Goal: Task Accomplishment & Management: Complete application form

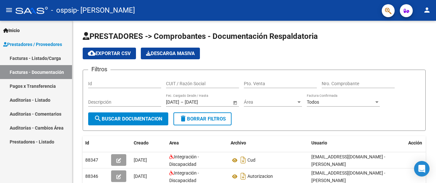
click at [33, 70] on link "Facturas - Documentación" at bounding box center [36, 72] width 72 height 14
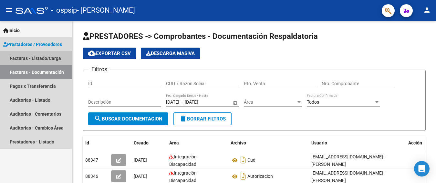
click at [35, 57] on link "Facturas - Listado/Carga" at bounding box center [36, 58] width 72 height 14
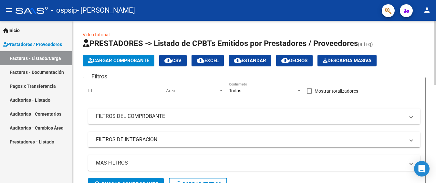
click at [121, 60] on span "Cargar Comprobante" at bounding box center [118, 61] width 61 height 6
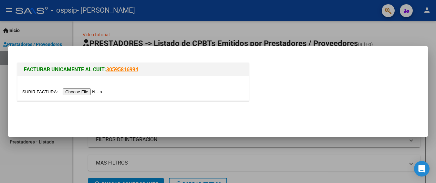
click at [85, 91] on input "file" at bounding box center [63, 91] width 82 height 7
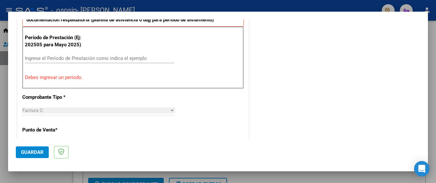
scroll to position [192, 0]
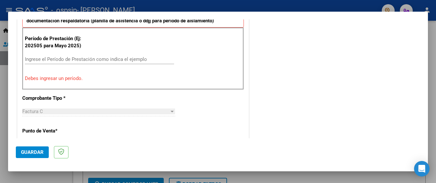
click at [32, 59] on input "Ingrese el Período de Prestación como indica el ejemplo" at bounding box center [99, 59] width 149 height 6
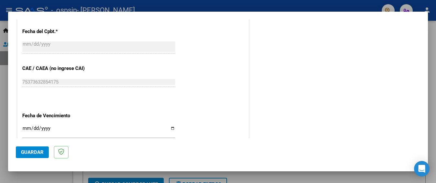
scroll to position [391, 0]
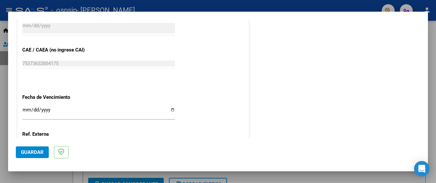
type input "202508"
click at [171, 110] on input "Ingresar la fecha" at bounding box center [98, 112] width 153 height 10
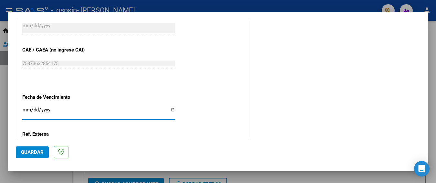
type input "[DATE]"
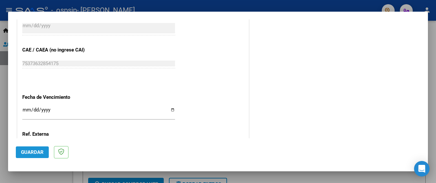
click at [30, 151] on span "Guardar" at bounding box center [32, 152] width 23 height 6
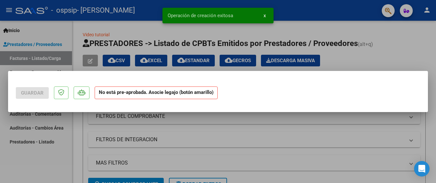
scroll to position [0, 0]
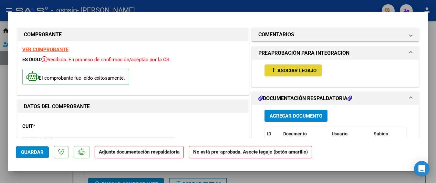
click at [291, 70] on span "Asociar Legajo" at bounding box center [297, 71] width 39 height 6
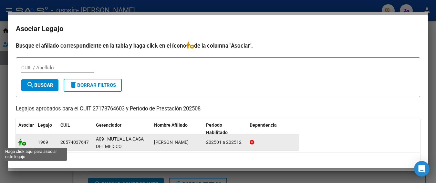
click at [21, 142] on icon at bounding box center [22, 141] width 8 height 7
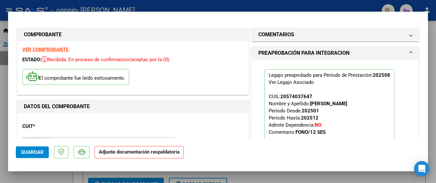
scroll to position [69, 0]
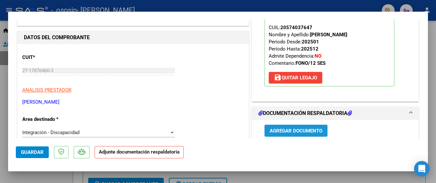
click at [295, 130] on span "Agregar Documento" at bounding box center [296, 131] width 53 height 6
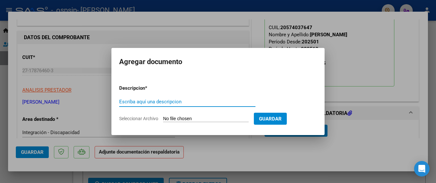
click at [122, 102] on input "Escriba aquí una descripcion" at bounding box center [187, 102] width 136 height 6
type input "PLANILLA DE ASISTENCIA"
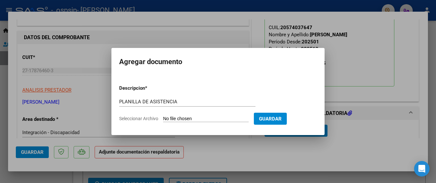
click at [192, 117] on input "Seleccionar Archivo" at bounding box center [206, 119] width 86 height 6
type input "C:\fakepath\[PERSON_NAME] P A AGOSTO .pdf"
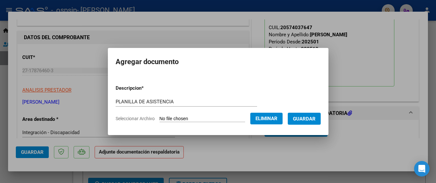
click at [311, 119] on span "Guardar" at bounding box center [304, 119] width 23 height 6
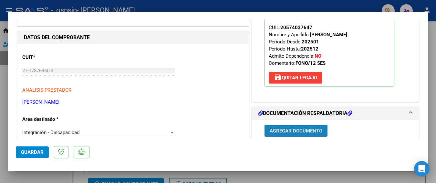
click at [295, 131] on span "Agregar Documento" at bounding box center [296, 131] width 53 height 6
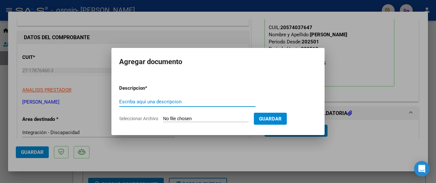
click at [164, 102] on input "Escriba aquí una descripcion" at bounding box center [187, 102] width 136 height 6
type input "CUD"
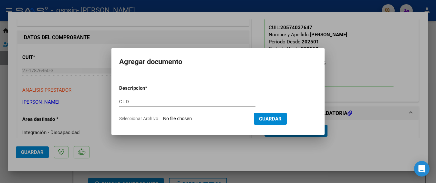
click at [172, 118] on input "Seleccionar Archivo" at bounding box center [206, 119] width 86 height 6
type input "C:\fakepath\[PERSON_NAME].pdf"
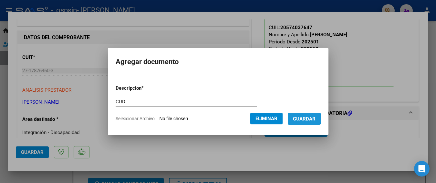
click at [306, 118] on span "Guardar" at bounding box center [304, 119] width 23 height 6
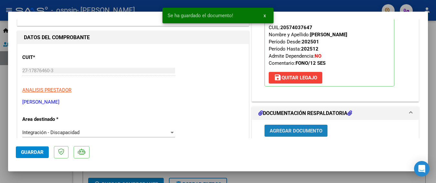
click at [277, 129] on span "Agregar Documento" at bounding box center [296, 131] width 53 height 6
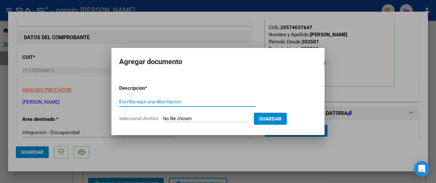
click at [125, 102] on input "Escriba aquí una descripcion" at bounding box center [187, 102] width 136 height 6
type input "AUTORIZACION"
click at [139, 118] on span "Seleccionar Archivo" at bounding box center [138, 118] width 39 height 5
click at [163, 118] on input "Seleccionar Archivo" at bounding box center [206, 119] width 86 height 6
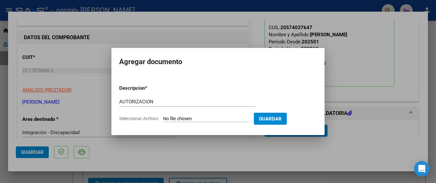
type input "C:\fakepath\[PERSON_NAME] AUT 2025.pdf"
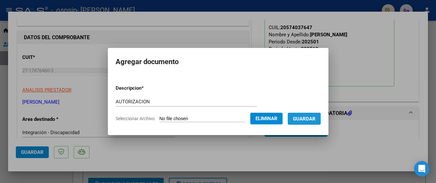
click at [308, 119] on span "Guardar" at bounding box center [304, 119] width 23 height 6
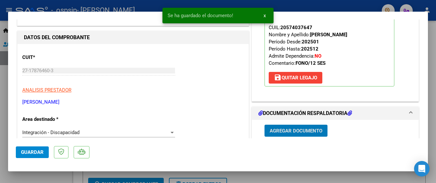
scroll to position [139, 0]
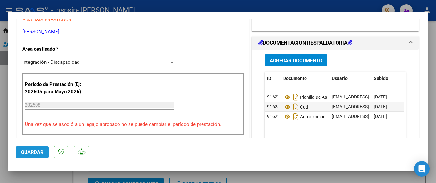
click at [33, 152] on span "Guardar" at bounding box center [32, 152] width 23 height 6
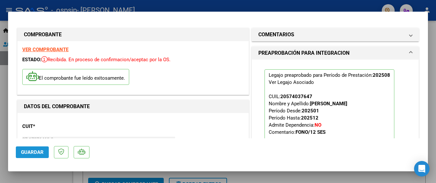
click at [28, 151] on span "Guardar" at bounding box center [32, 152] width 23 height 6
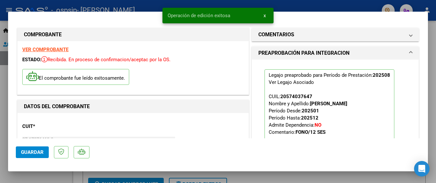
click at [265, 15] on span "x" at bounding box center [265, 16] width 2 height 6
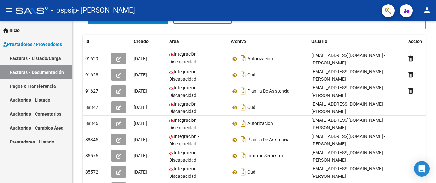
scroll to position [102, 0]
